Goal: Task Accomplishment & Management: Use online tool/utility

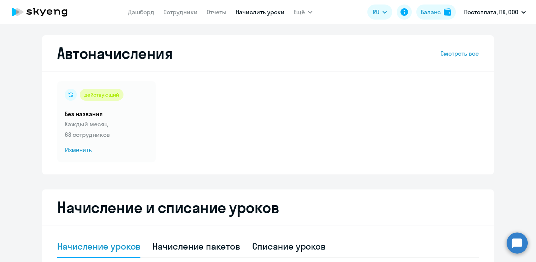
select select "10"
click at [258, 9] on link "Начислить уроки" at bounding box center [260, 12] width 49 height 8
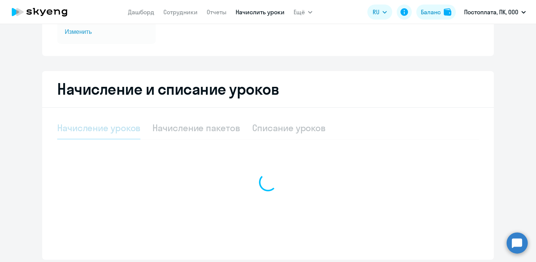
select select "10"
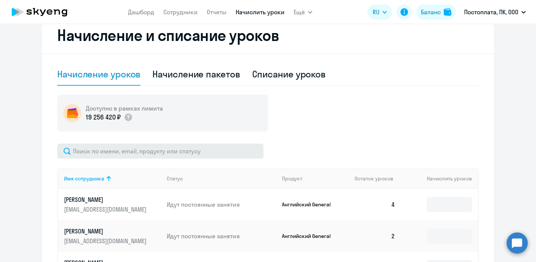
scroll to position [178, 0]
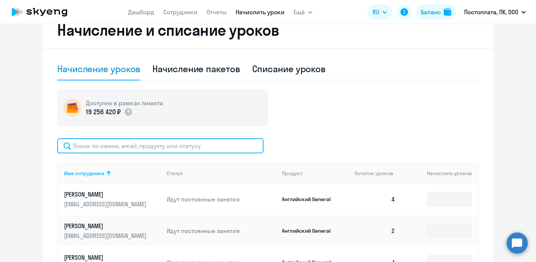
click at [111, 146] on input "text" at bounding box center [160, 146] width 206 height 15
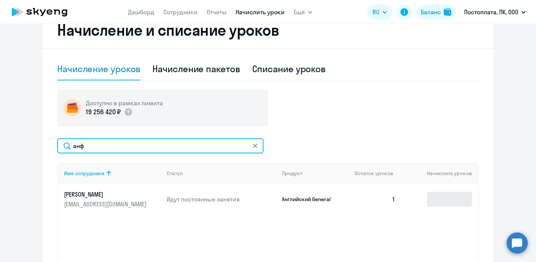
type input "анф"
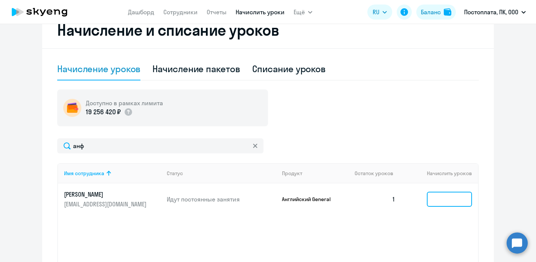
click at [439, 196] on input at bounding box center [449, 199] width 45 height 15
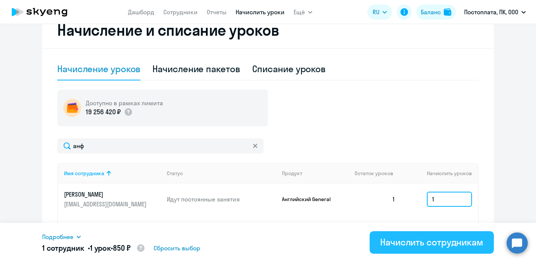
type input "1"
click at [446, 237] on div "Начислить сотрудникам" at bounding box center [431, 242] width 103 height 12
